Goal: Navigation & Orientation: Find specific page/section

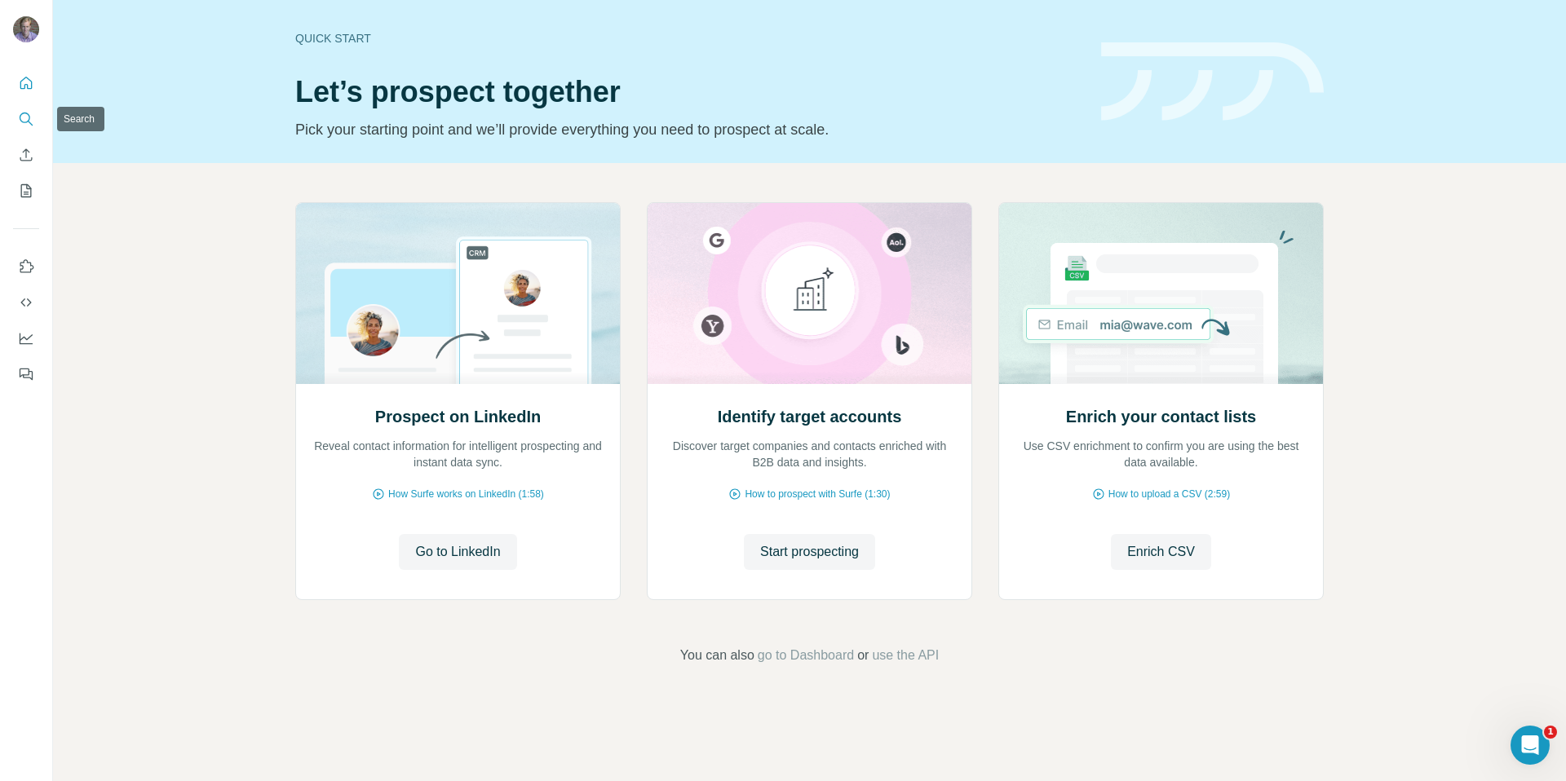
click at [30, 115] on icon "Search" at bounding box center [26, 119] width 16 height 16
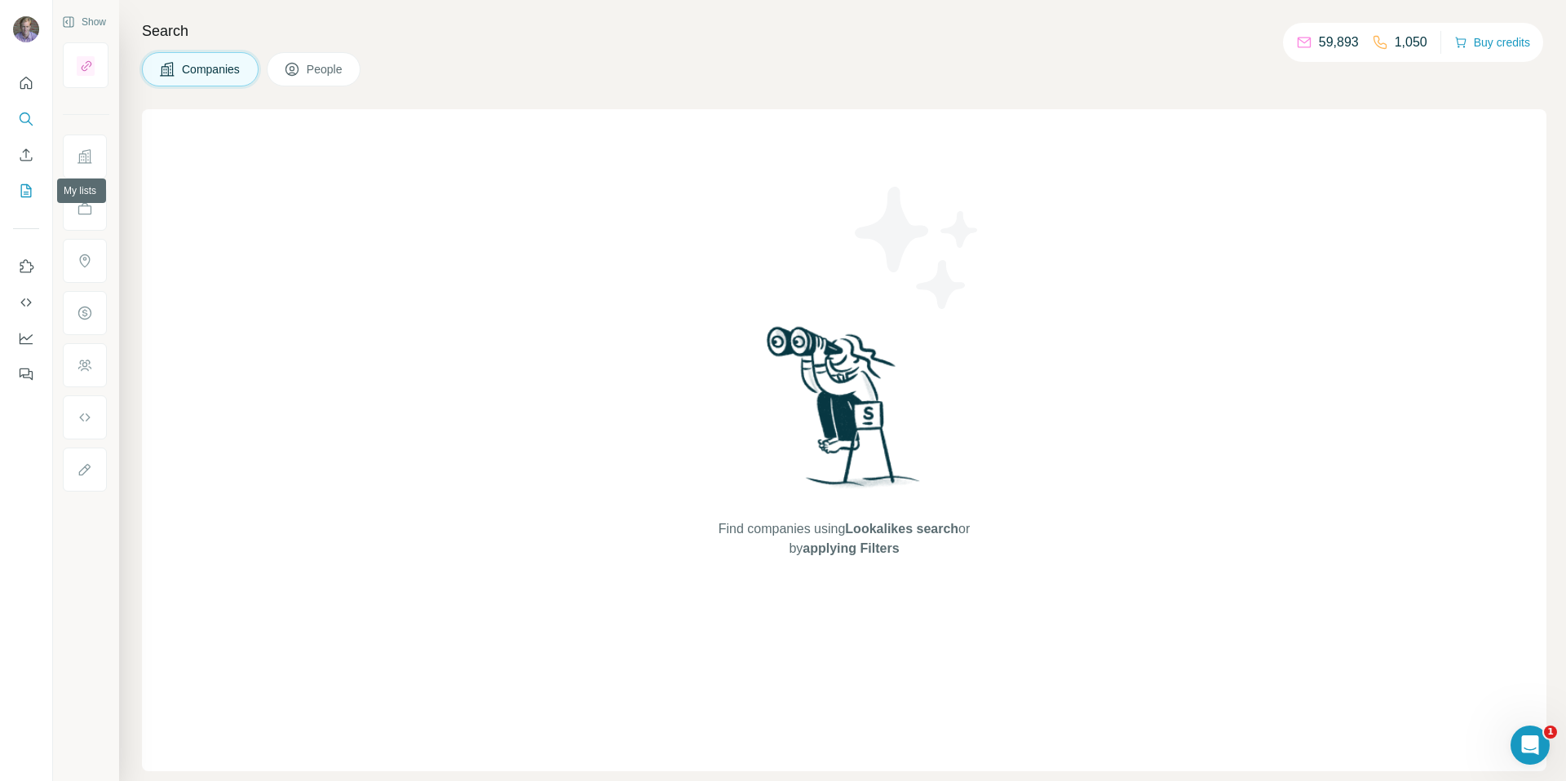
click at [29, 192] on icon "My lists" at bounding box center [26, 191] width 16 height 16
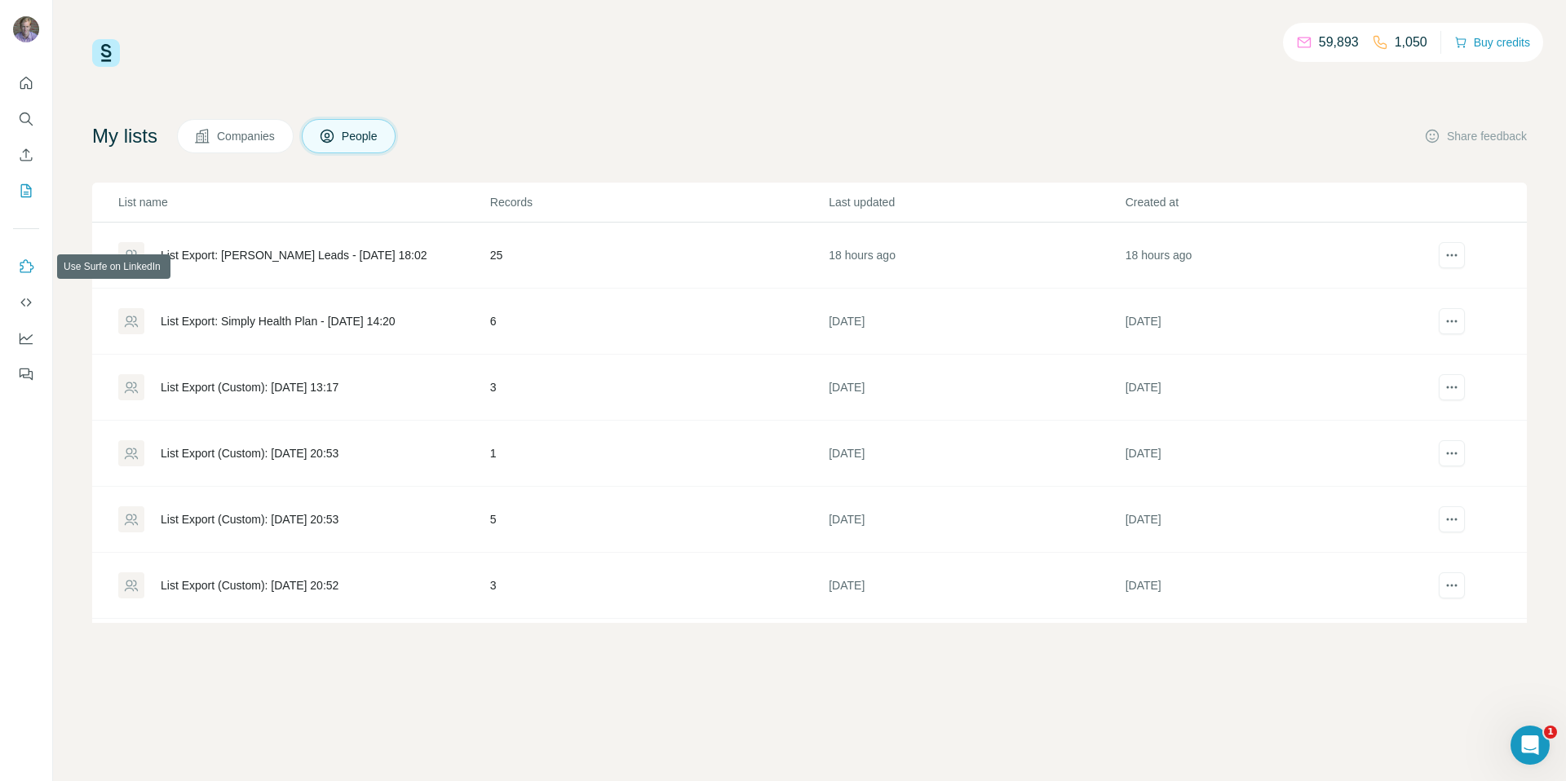
click at [30, 267] on icon "Use Surfe on LinkedIn" at bounding box center [26, 267] width 16 height 16
